Goal: Transaction & Acquisition: Download file/media

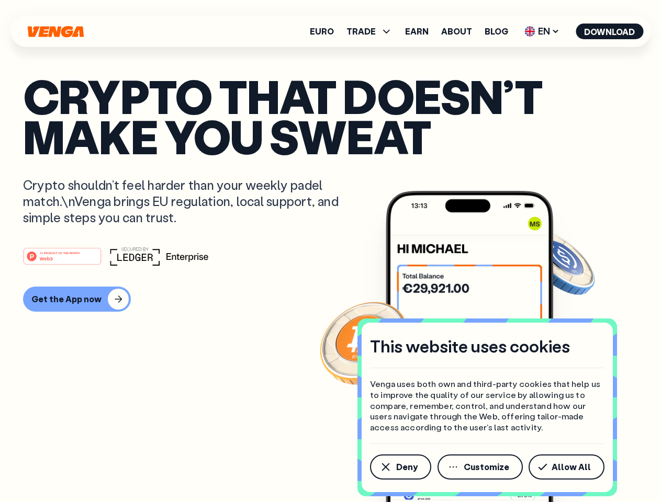
click at [330, 251] on div "#1 PRODUCT OF THE MONTH Web3" at bounding box center [330, 256] width 615 height 19
click at [400, 467] on span "Deny" at bounding box center [406, 467] width 21 height 8
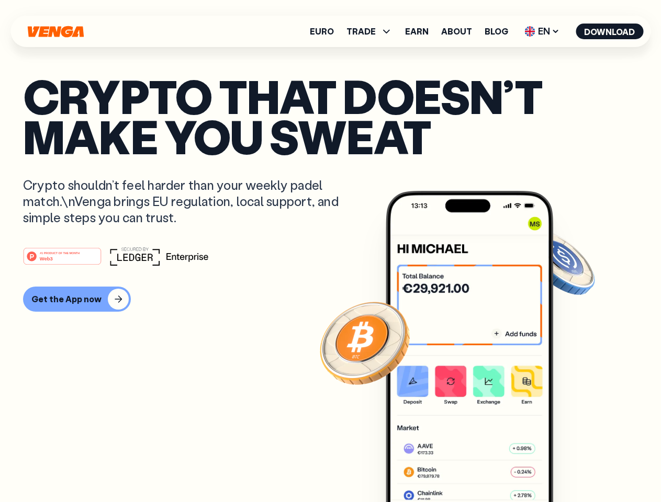
click at [481, 467] on img at bounding box center [469, 366] width 167 height 350
click at [568, 467] on article "Crypto that doesn’t make you sweat Crypto shouldn’t feel harder than your weekl…" at bounding box center [330, 272] width 615 height 392
click at [372, 31] on span "TRADE" at bounding box center [360, 31] width 29 height 8
click at [542, 31] on span "EN" at bounding box center [541, 31] width 42 height 17
click at [609, 31] on button "Download" at bounding box center [608, 32] width 67 height 16
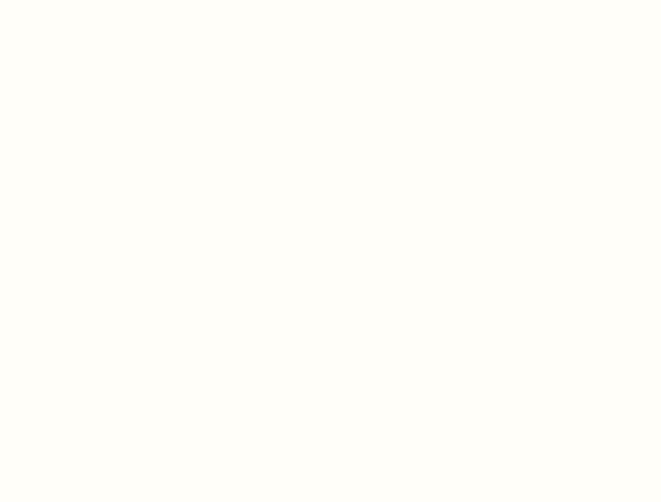
click at [330, 0] on html "This website uses cookies Venga uses both own and third-party cookies that help…" at bounding box center [330, 0] width 661 height 0
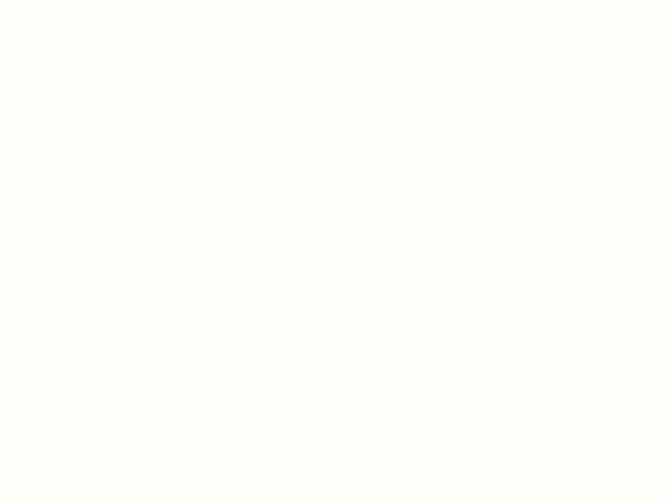
click at [75, 0] on html "This website uses cookies Venga uses both own and third-party cookies that help…" at bounding box center [335, 0] width 670 height 0
click at [64, 0] on html "This website uses cookies Venga uses both own and third-party cookies that help…" at bounding box center [335, 0] width 670 height 0
